Goal: Complete Application Form: Complete application form

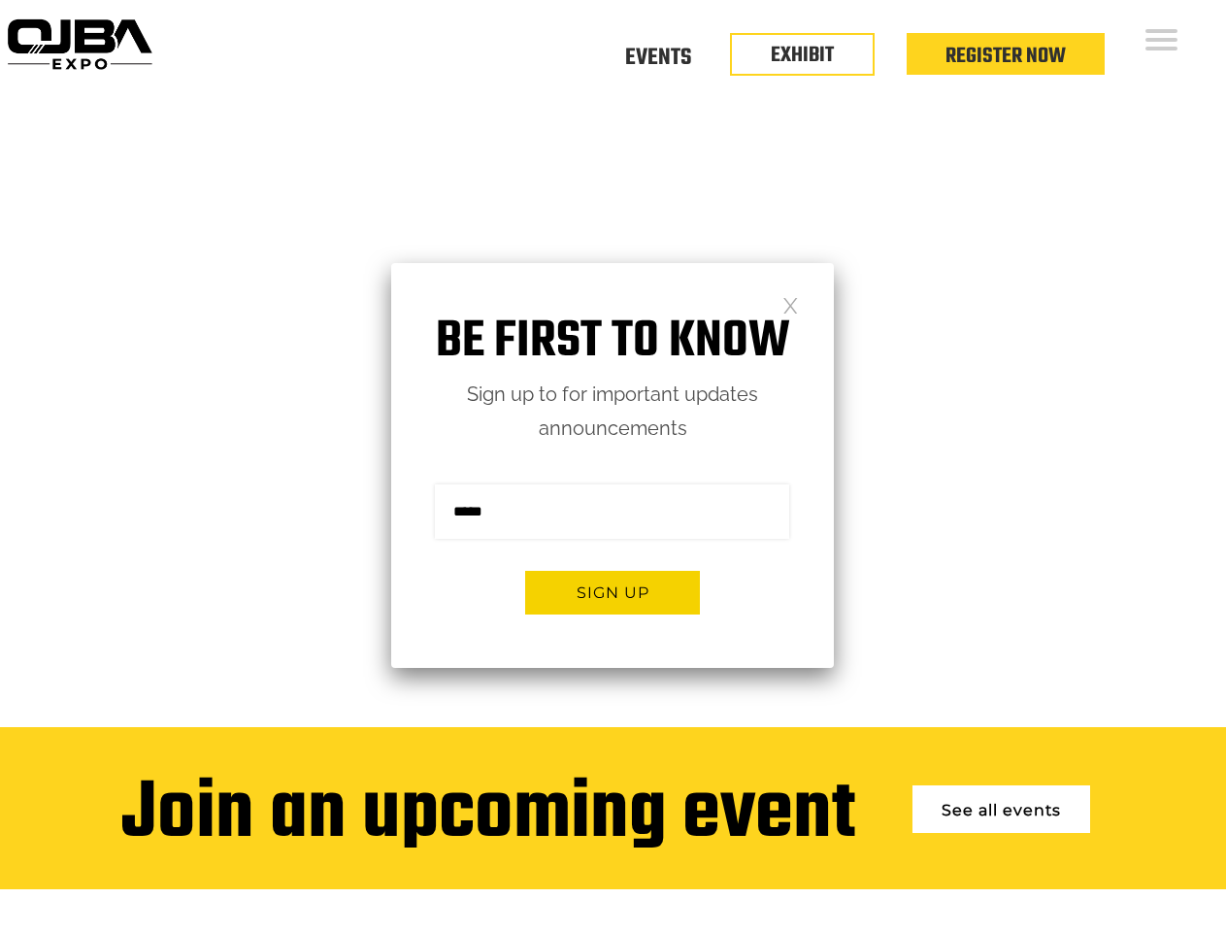
click at [613, 466] on form "Sign me up for the newsletter! ******* Sign up" at bounding box center [612, 557] width 443 height 222
click at [613, 592] on button "Sign up" at bounding box center [612, 593] width 175 height 44
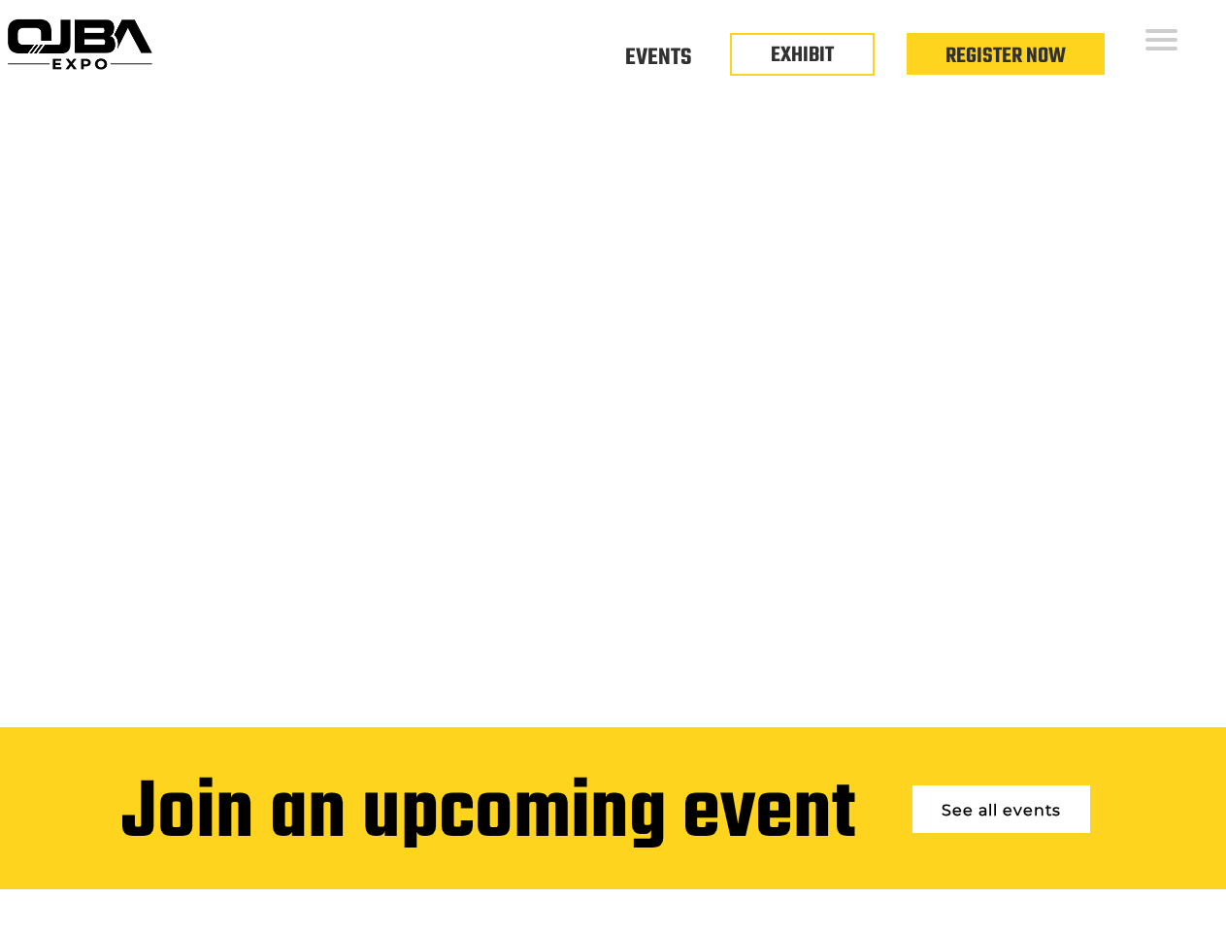
scroll to position [4266, 0]
